Goal: Information Seeking & Learning: Understand process/instructions

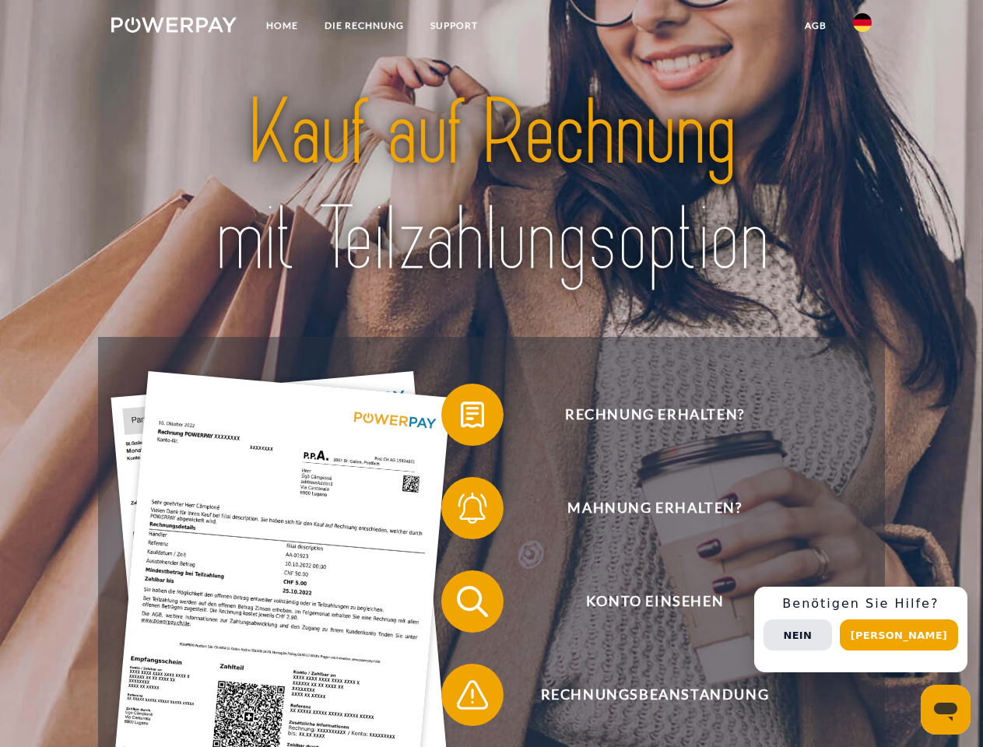
click at [174, 27] on img at bounding box center [173, 25] width 125 height 16
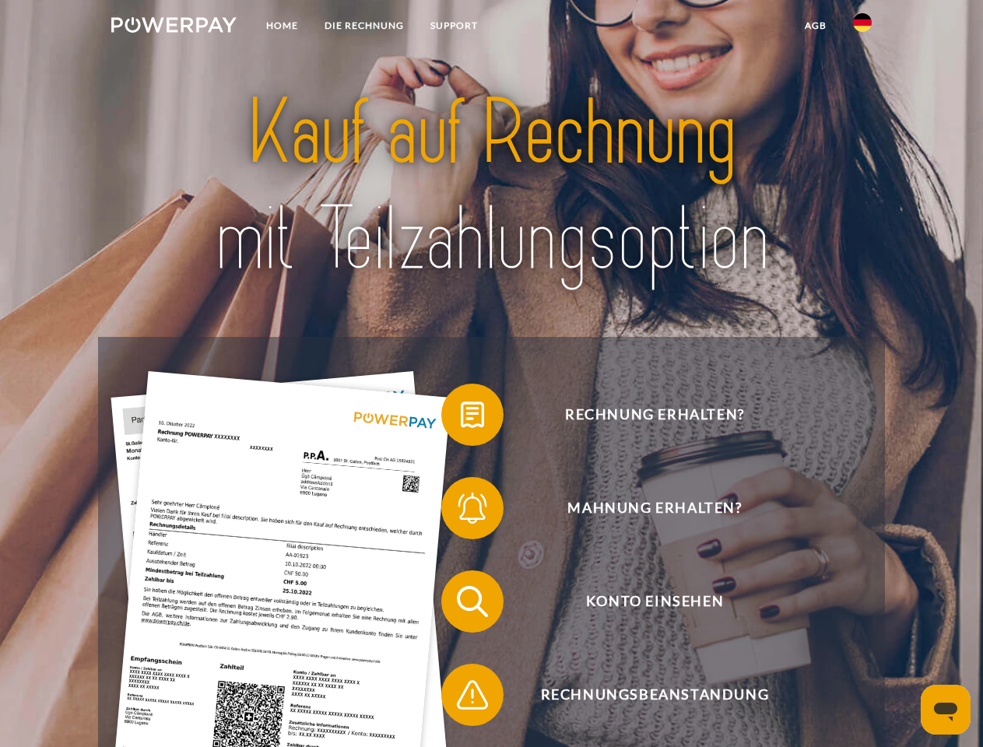
click at [862, 27] on img at bounding box center [862, 22] width 19 height 19
click at [815, 26] on link "agb" at bounding box center [815, 26] width 48 height 28
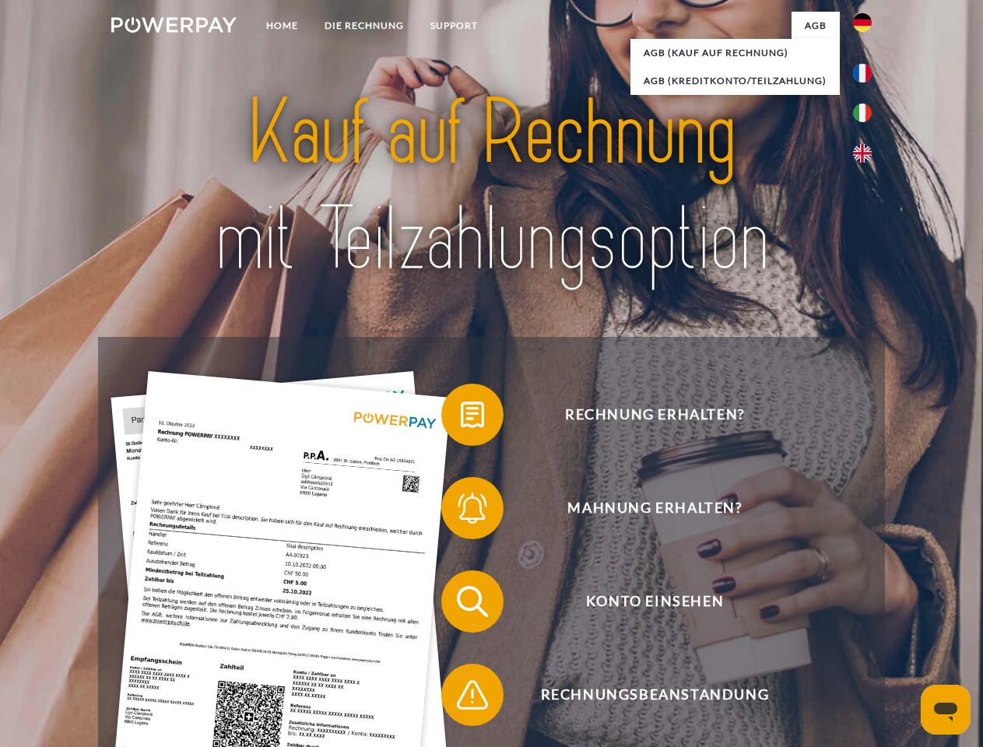
click at [461, 418] on span at bounding box center [449, 415] width 78 height 78
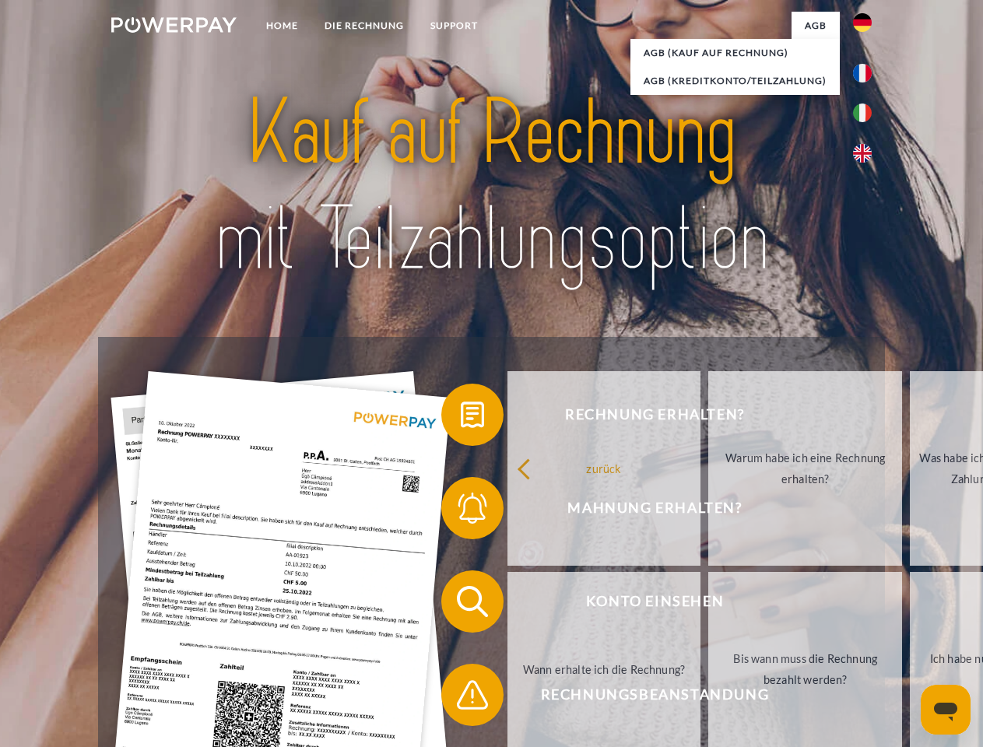
click at [507, 511] on link "zurück" at bounding box center [604, 468] width 194 height 195
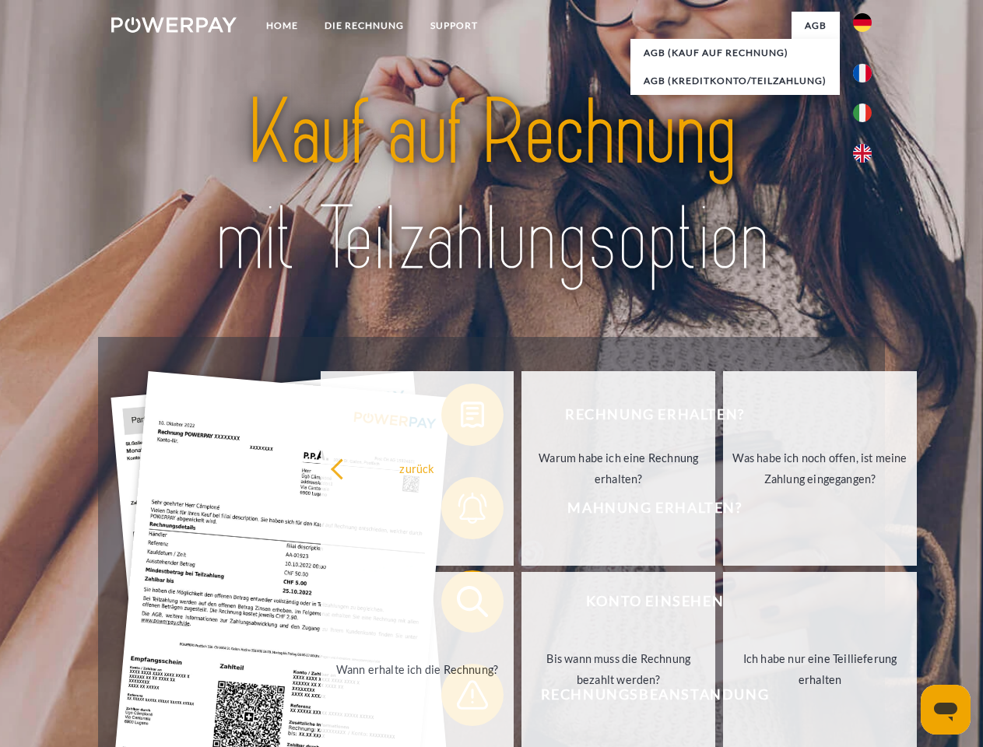
click at [461, 605] on link "Wann erhalte ich die Rechnung?" at bounding box center [418, 669] width 194 height 195
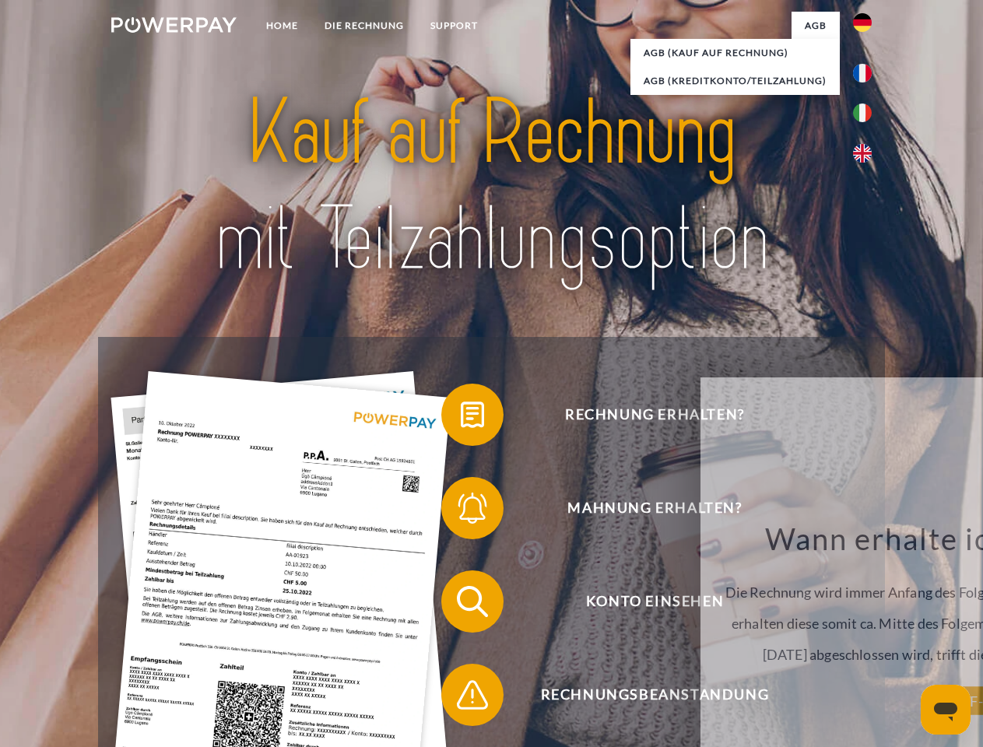
click at [461, 698] on div "Rechnung erhalten? Mahnung erhalten? Konto einsehen" at bounding box center [491, 648] width 786 height 623
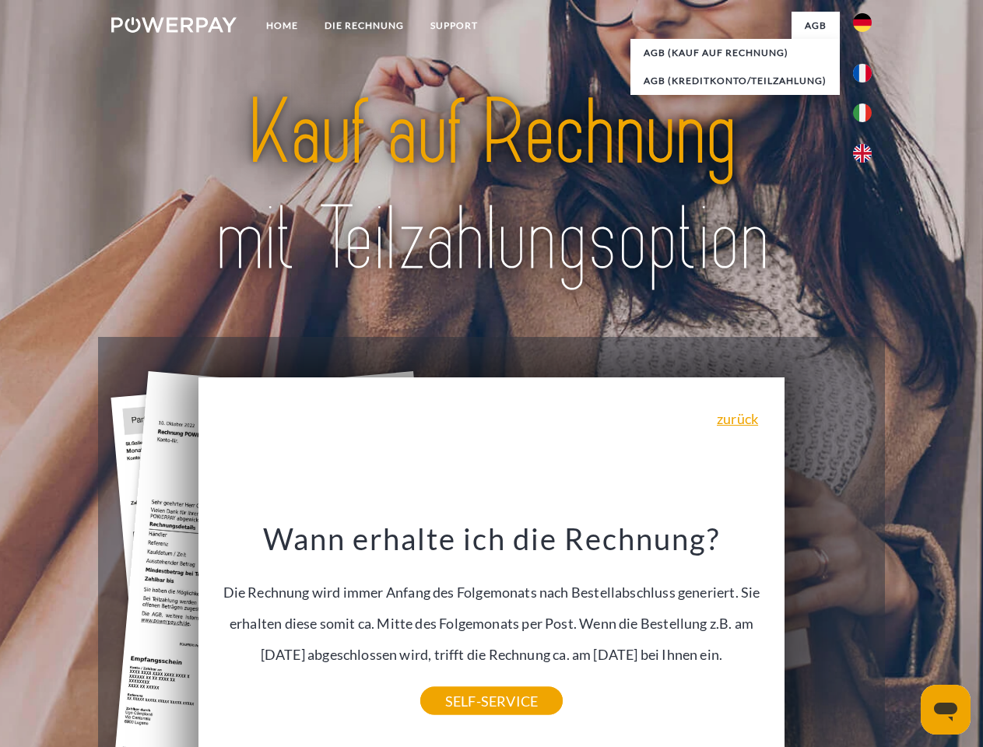
click at [866, 630] on div "Rechnung erhalten? Mahnung erhalten? Konto einsehen" at bounding box center [491, 648] width 786 height 623
click at [828, 633] on span "Konto einsehen" at bounding box center [654, 601] width 381 height 62
click at [904, 635] on header "Home DIE RECHNUNG SUPPORT" at bounding box center [491, 537] width 983 height 1075
